Goal: Complete application form

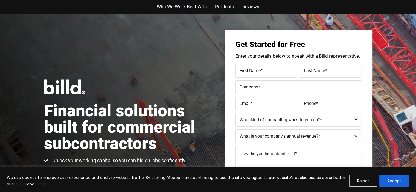
click at [394, 181] on button "Accept" at bounding box center [395, 181] width 30 height 12
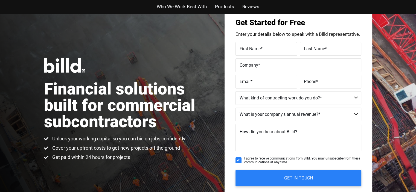
scroll to position [16, 0]
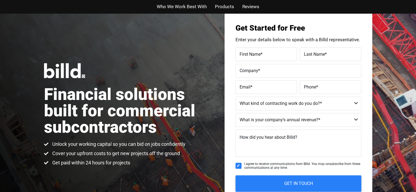
click at [284, 56] on label "First Name *" at bounding box center [266, 54] width 53 height 8
click at [284, 56] on input "First Name *" at bounding box center [267, 55] width 62 height 14
type input "Nick"
type input "Bloomfield"
type input "lee collins air"
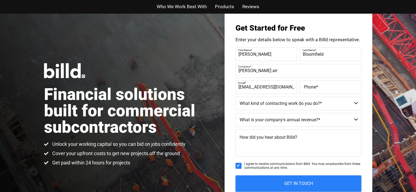
type input "nmbloomfield1@gmail.com"
type input "(703) 994-5065"
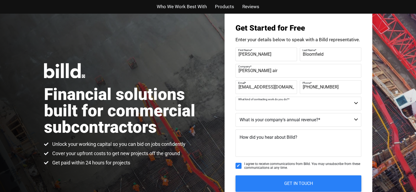
click at [289, 102] on select "Commercial Commercial and Residential Residential Not a Contractor" at bounding box center [299, 104] width 126 height 14
select select "Commercial and Residential"
click at [236, 97] on select "Commercial Commercial and Residential Residential Not a Contractor" at bounding box center [299, 104] width 126 height 14
click at [284, 122] on select "$40M + $25M - $40M $8M - $25M $4M - $8M $2M - $4M $1M - $2M Less than $1M" at bounding box center [299, 120] width 126 height 14
click at [236, 113] on select "$40M + $25M - $40M $8M - $25M $4M - $8M $2M - $4M $1M - $2M Less than $1M" at bounding box center [299, 120] width 126 height 14
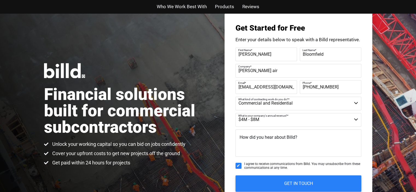
click at [275, 125] on select "$40M + $25M - $40M $8M - $25M $4M - $8M $2M - $4M $1M - $2M Less than $1M" at bounding box center [299, 120] width 126 height 14
select select "$8M - $25M"
click at [236, 113] on select "$40M + $25M - $40M $8M - $25M $4M - $8M $2M - $4M $1M - $2M Less than $1M" at bounding box center [299, 120] width 126 height 14
click at [273, 136] on span "How did you hear about Billd?" at bounding box center [269, 137] width 58 height 5
click at [273, 136] on textarea "How did you hear about Billd?" at bounding box center [299, 143] width 126 height 27
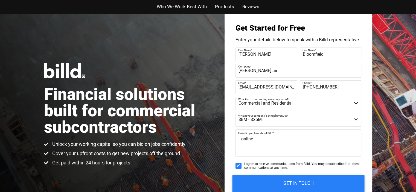
type textarea "online"
click at [278, 185] on input "GET IN TOUCH" at bounding box center [298, 183] width 132 height 17
